Goal: Information Seeking & Learning: Find specific fact

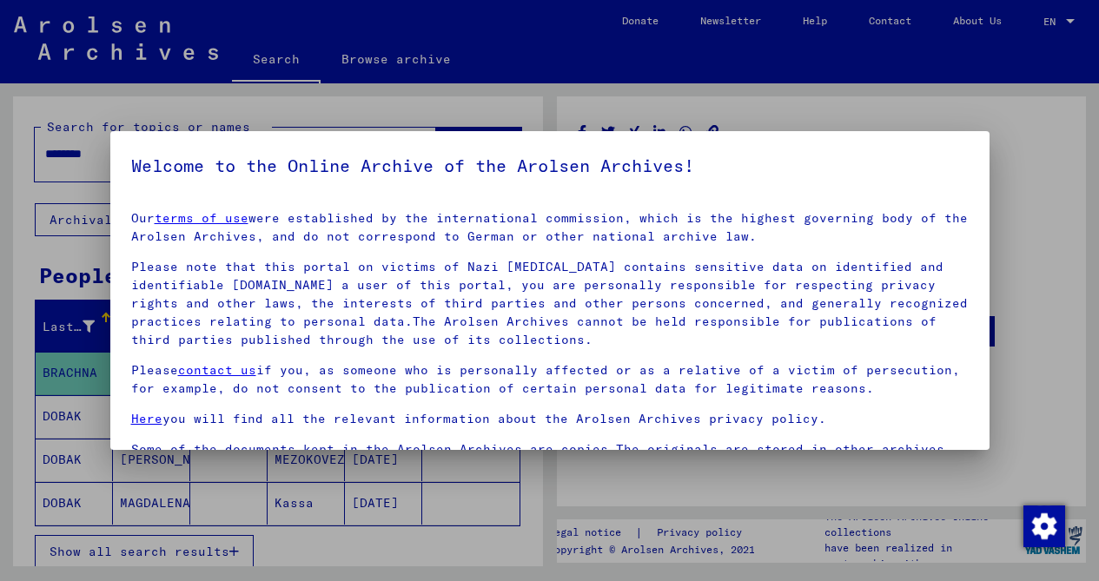
click at [899, 174] on h5 "Welcome to the Online Archive of the Arolsen Archives!" at bounding box center [550, 166] width 838 height 28
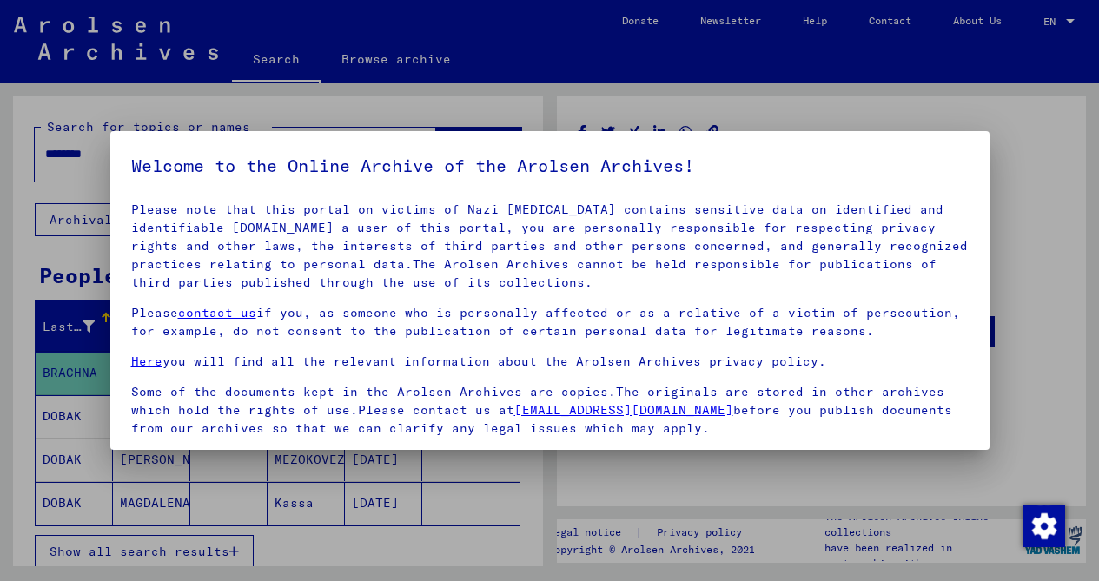
scroll to position [145, 0]
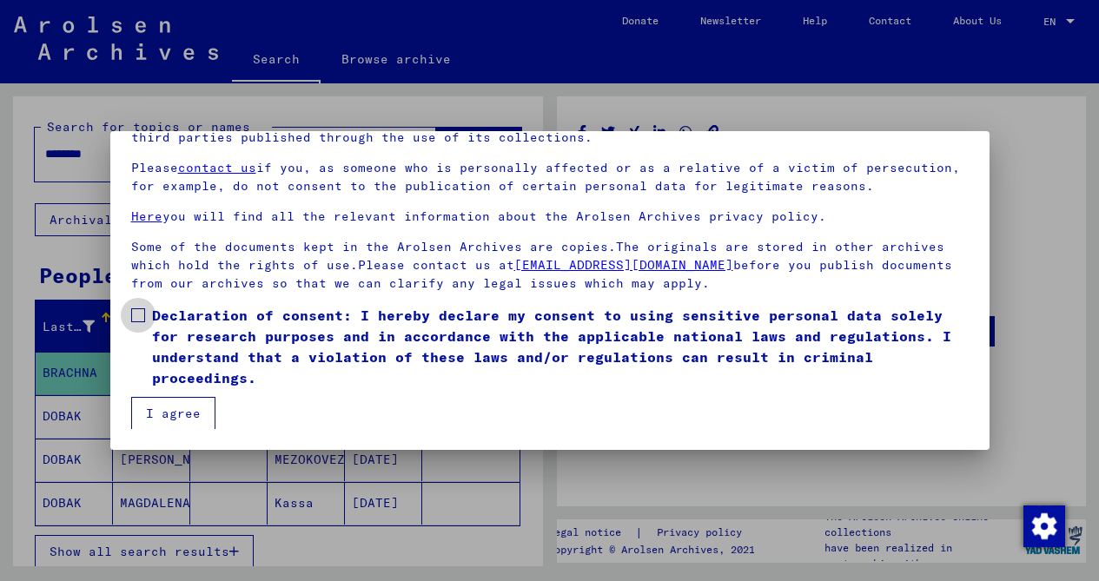
click at [140, 314] on span at bounding box center [138, 315] width 14 height 14
click at [164, 409] on button "I agree" at bounding box center [173, 413] width 84 height 33
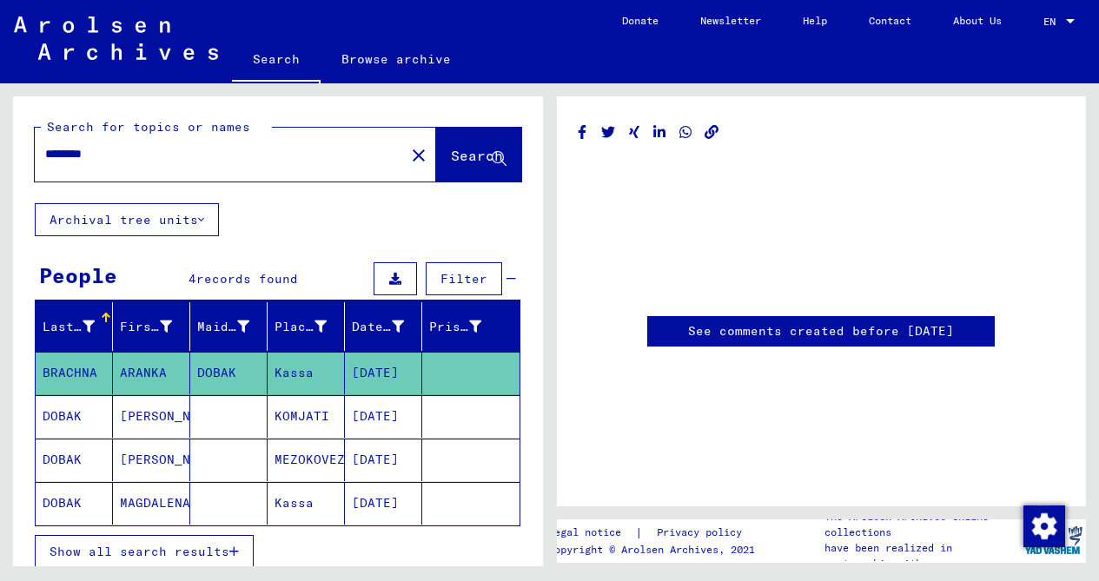
click at [283, 63] on link "Search" at bounding box center [276, 60] width 89 height 45
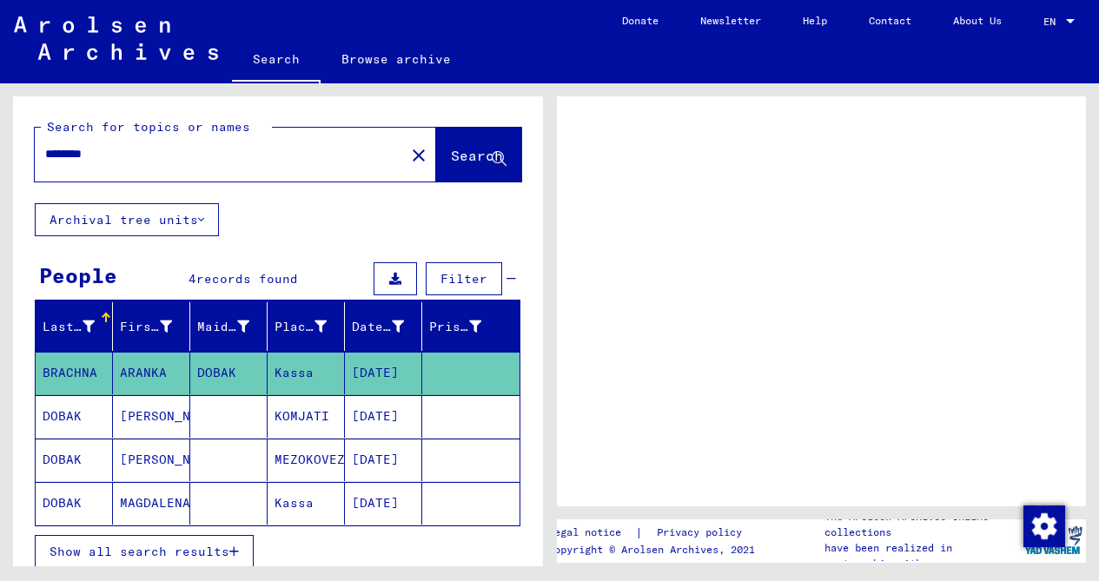
click at [223, 155] on input "********" at bounding box center [219, 154] width 349 height 18
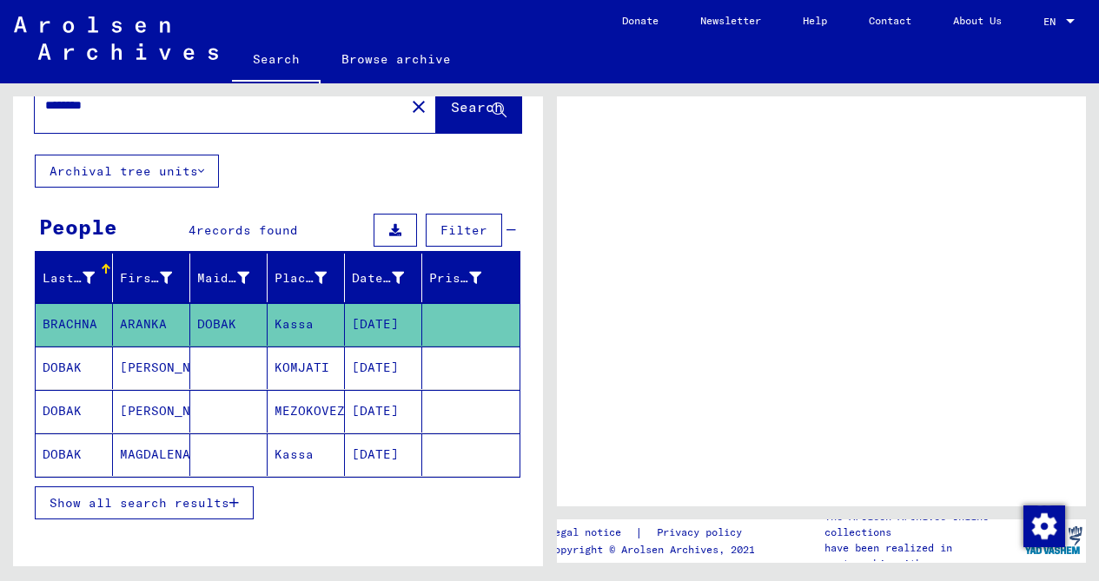
scroll to position [50, 0]
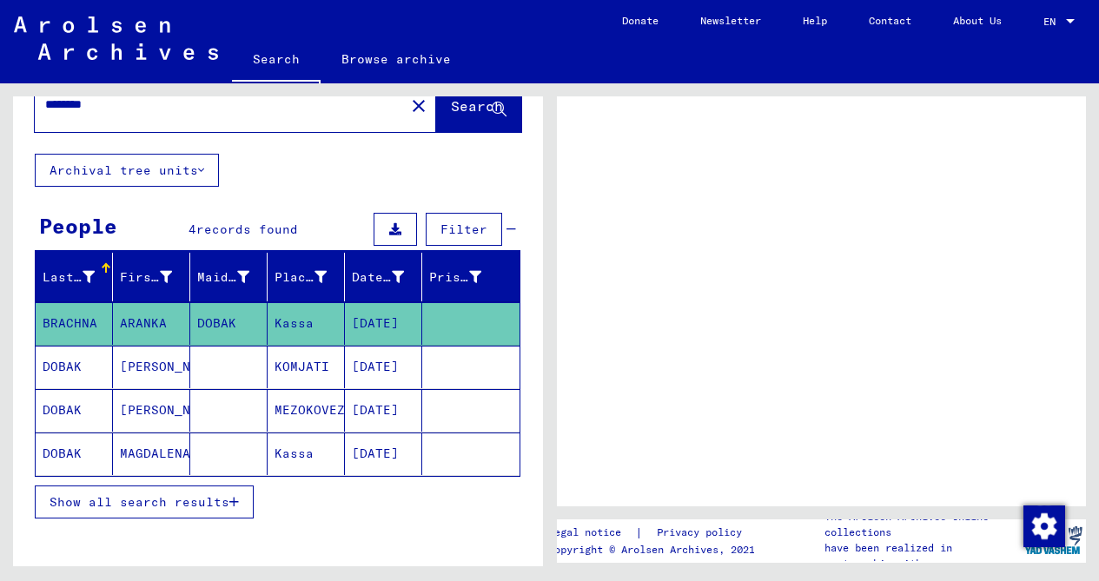
click at [148, 452] on mat-cell "MAGDALENA" at bounding box center [151, 454] width 77 height 43
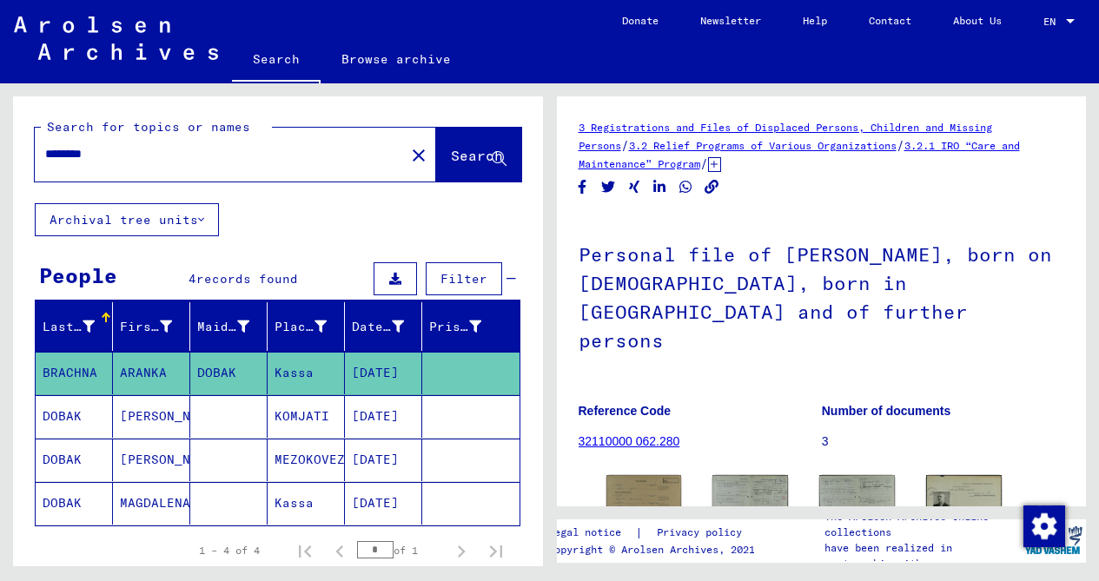
click at [188, 149] on input "********" at bounding box center [219, 154] width 349 height 18
type input "*****"
click at [467, 152] on span "Search" at bounding box center [477, 155] width 52 height 17
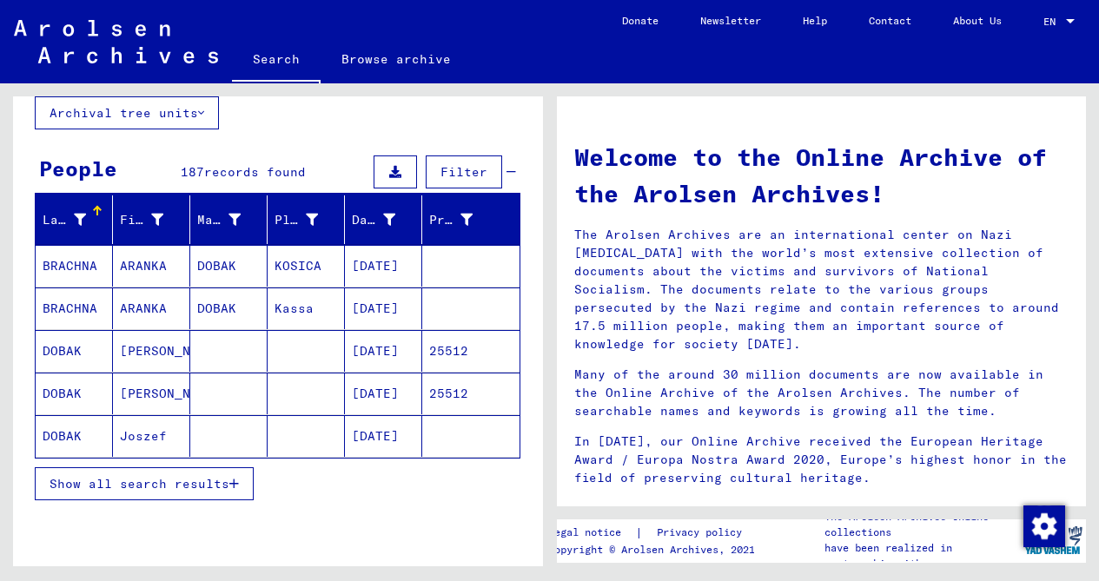
scroll to position [110, 0]
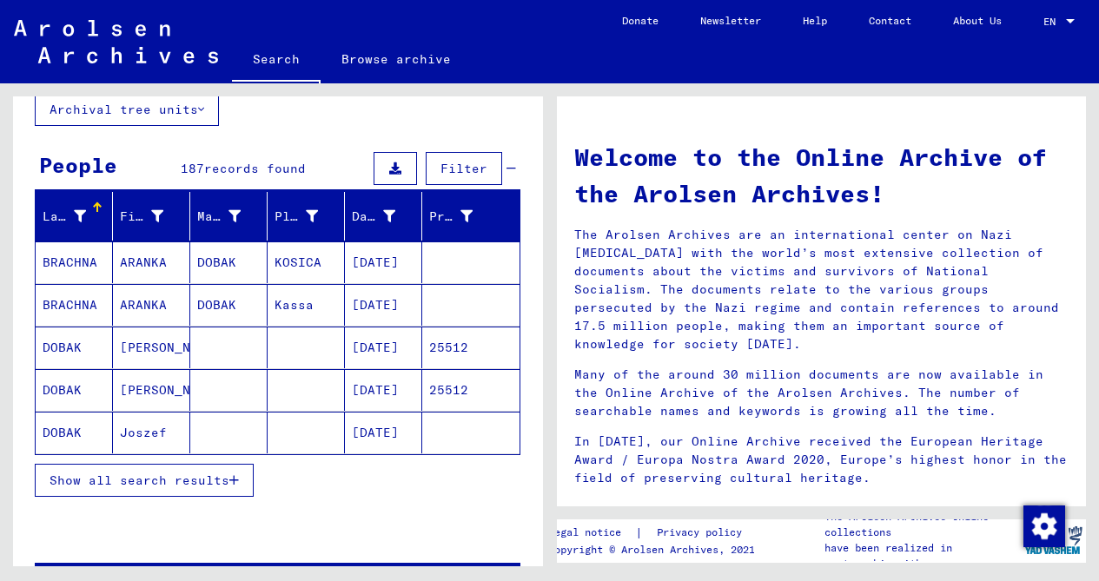
click at [236, 483] on icon "button" at bounding box center [234, 480] width 10 height 12
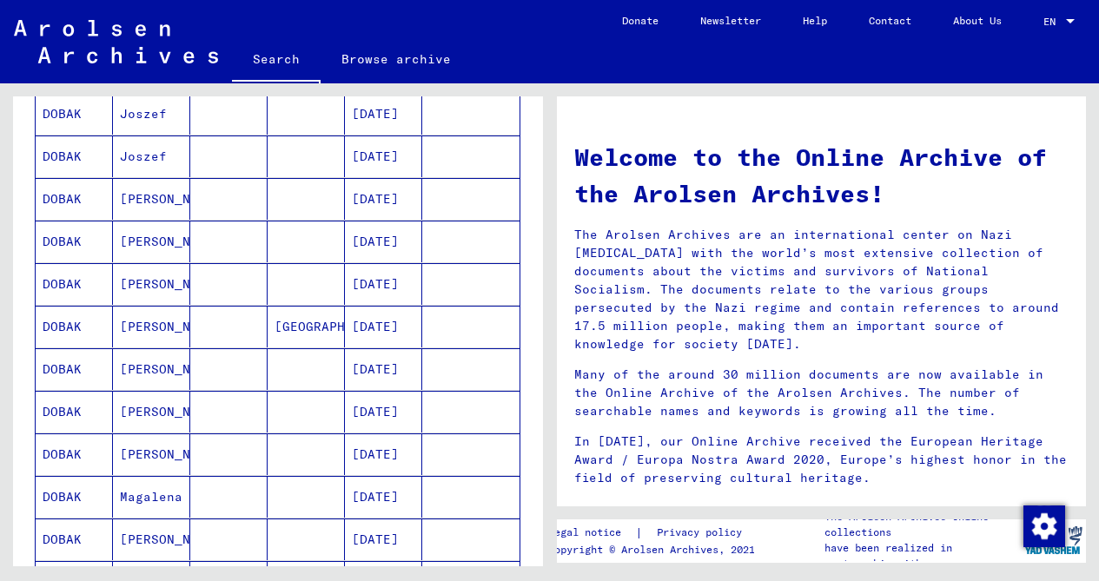
scroll to position [439, 0]
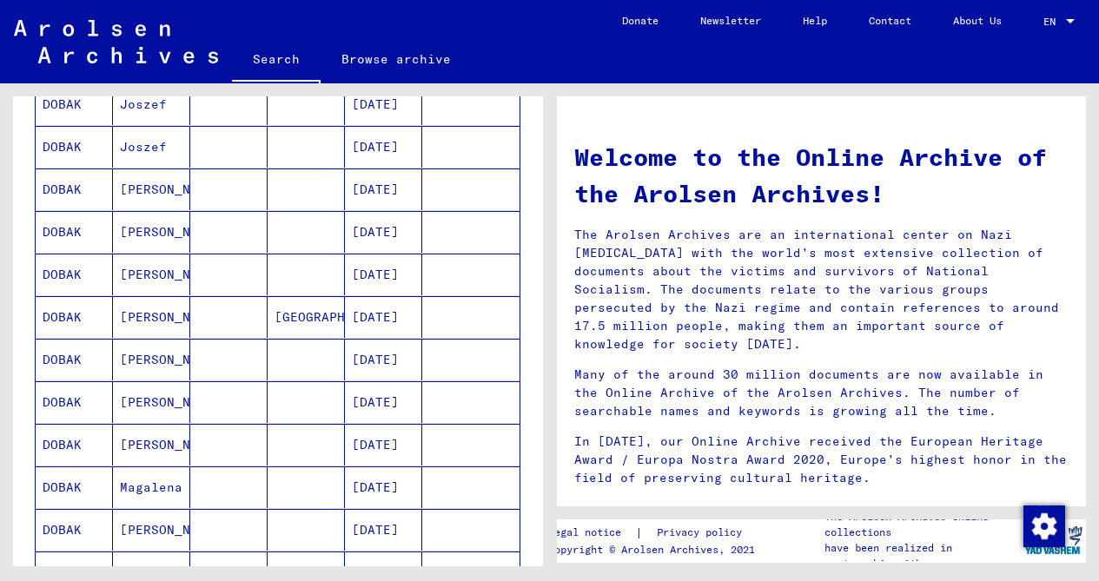
click at [393, 356] on mat-cell "[DATE]" at bounding box center [383, 360] width 77 height 42
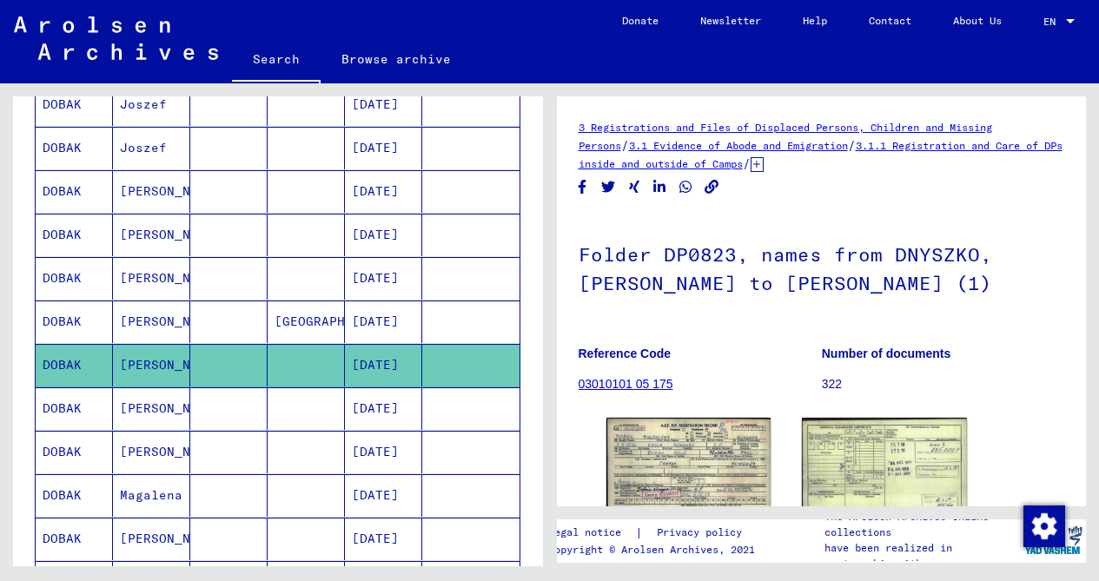
click at [139, 368] on mat-cell "[PERSON_NAME]" at bounding box center [151, 365] width 77 height 43
click at [162, 367] on mat-cell "[PERSON_NAME]" at bounding box center [151, 365] width 77 height 43
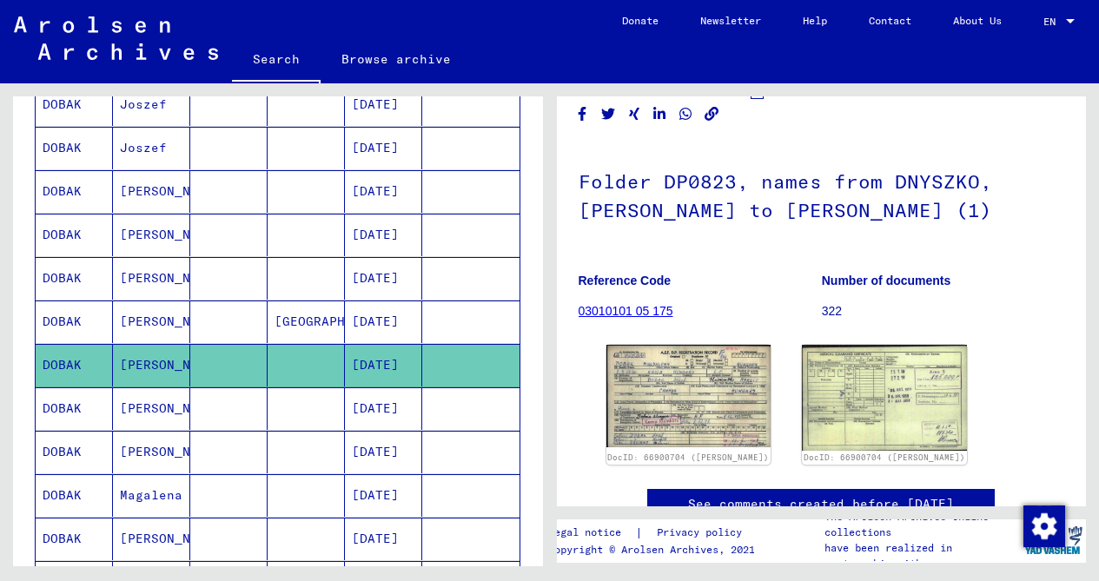
scroll to position [76, 0]
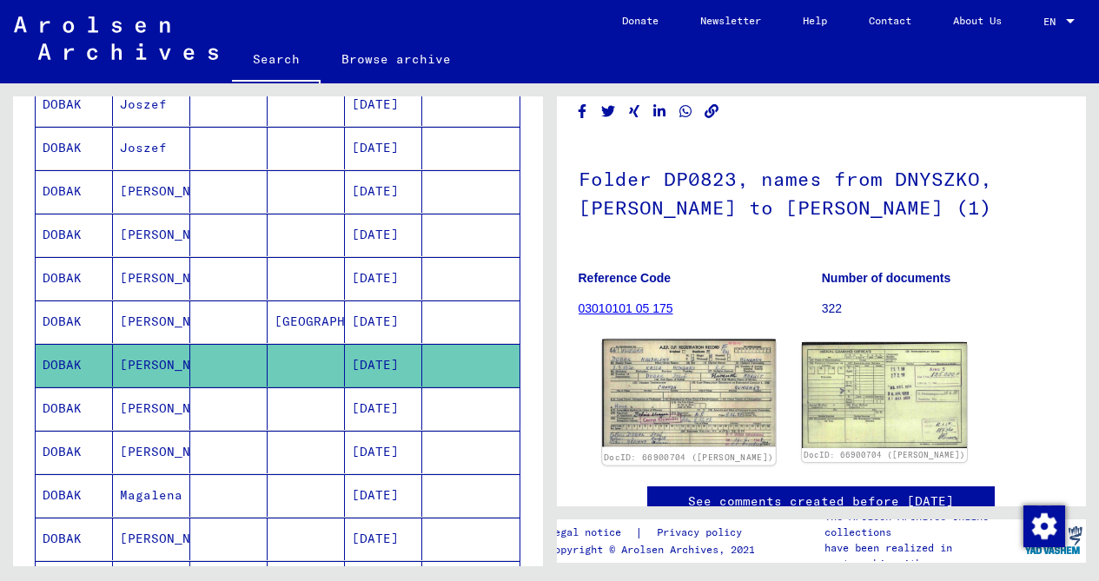
click at [708, 411] on img at bounding box center [688, 394] width 173 height 108
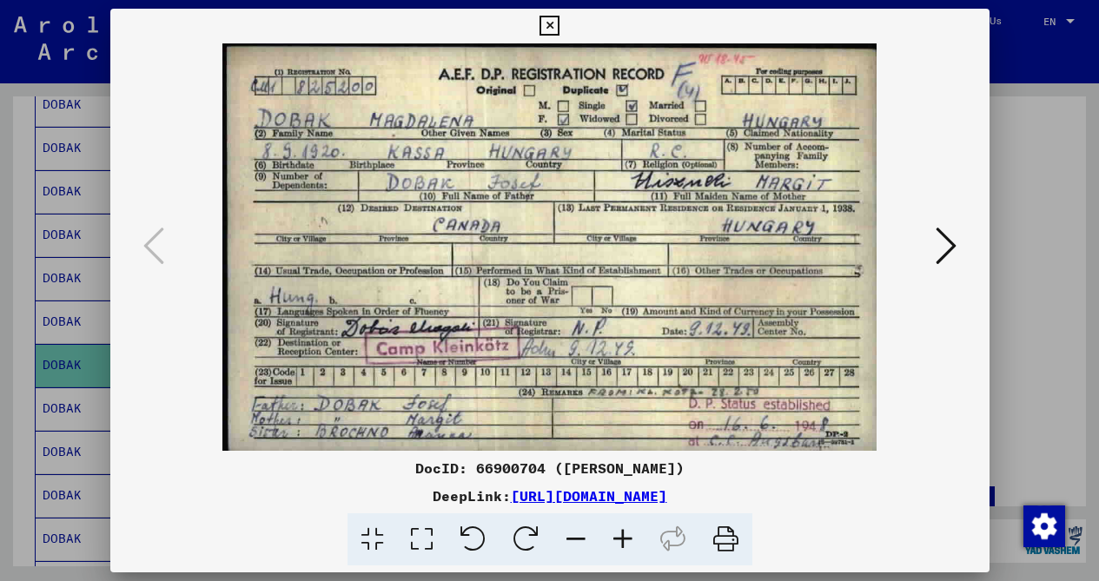
click at [547, 23] on icon at bounding box center [550, 26] width 20 height 21
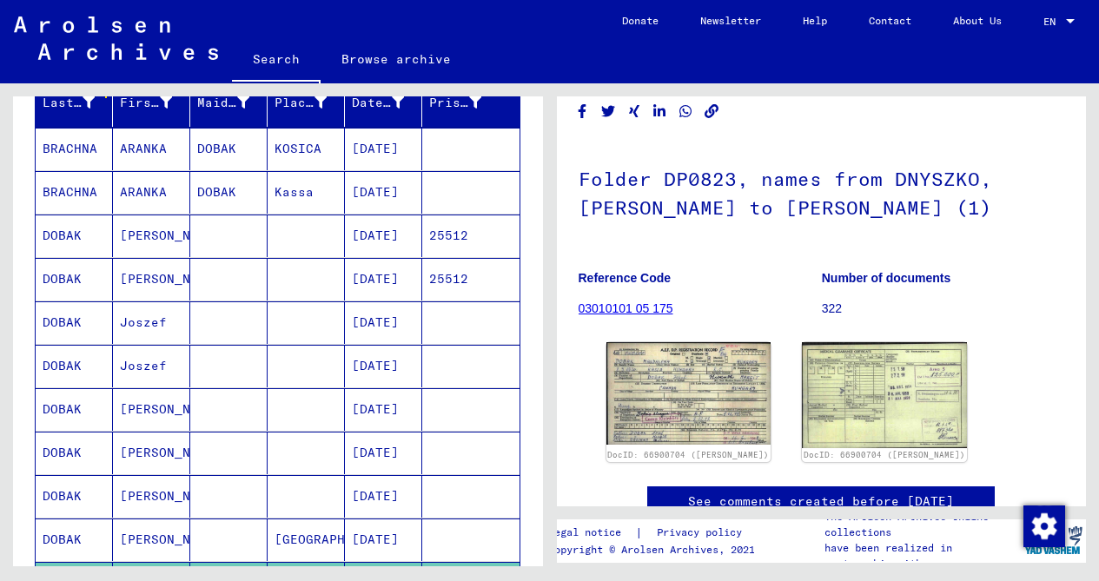
scroll to position [0, 0]
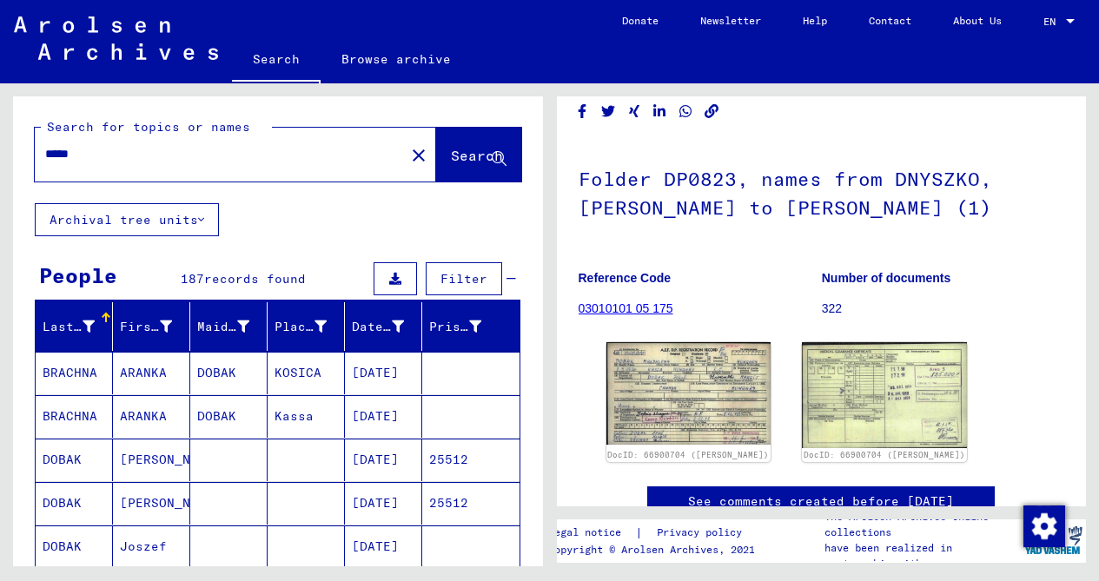
click at [466, 279] on span "Filter" at bounding box center [464, 279] width 47 height 16
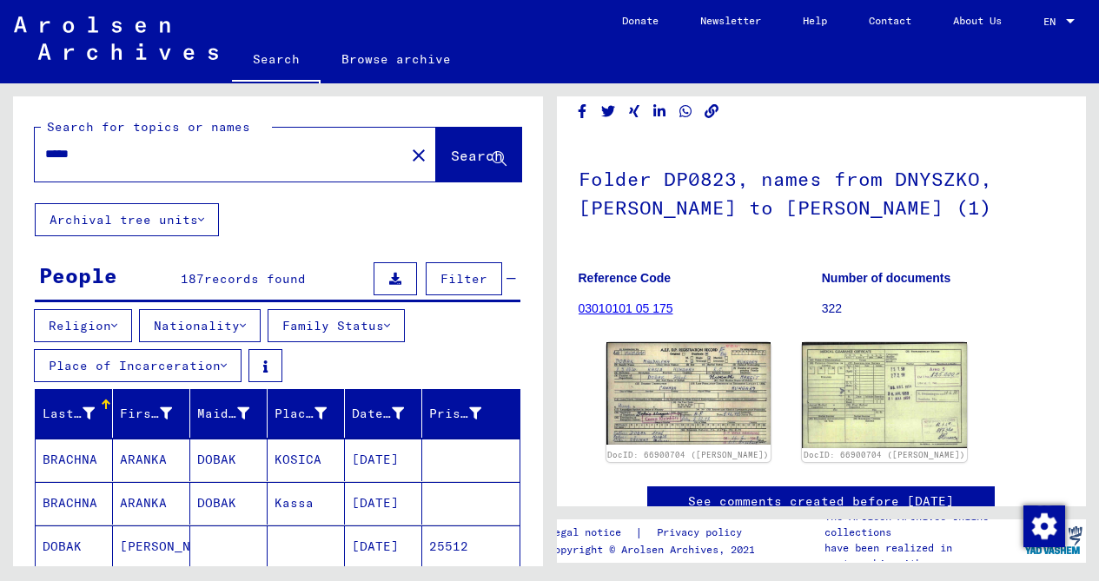
click at [212, 364] on button "Place of Incarceration" at bounding box center [138, 365] width 208 height 33
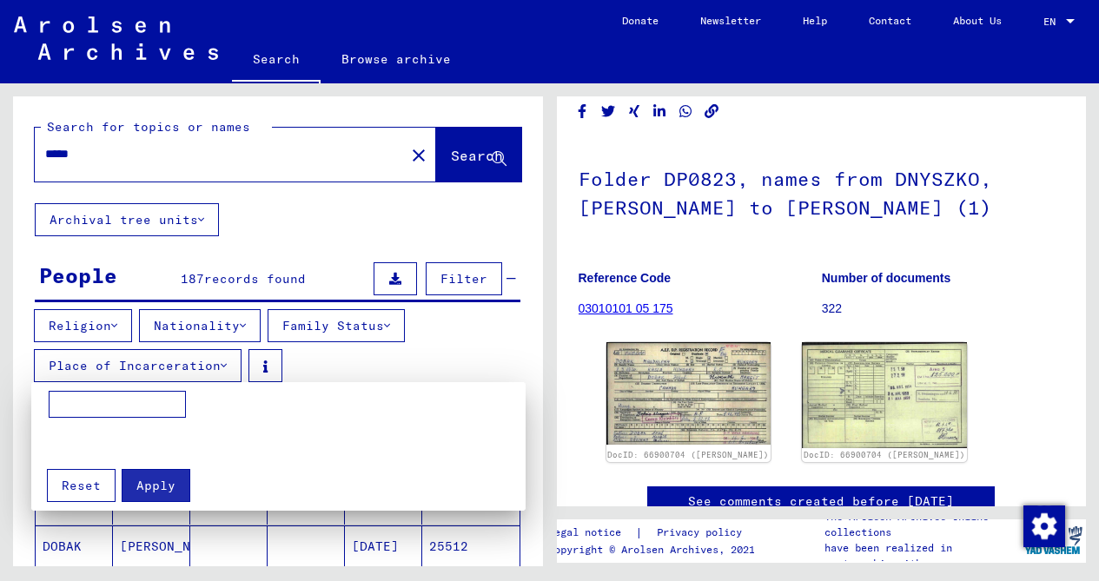
click at [226, 366] on div at bounding box center [549, 290] width 1099 height 581
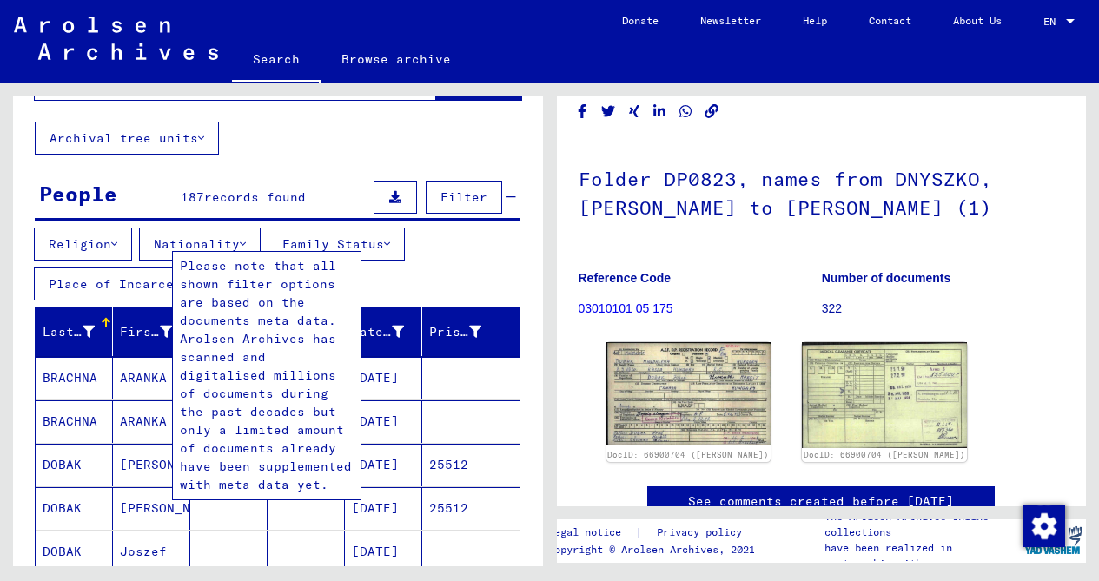
scroll to position [76, 0]
